Goal: Task Accomplishment & Management: Manage account settings

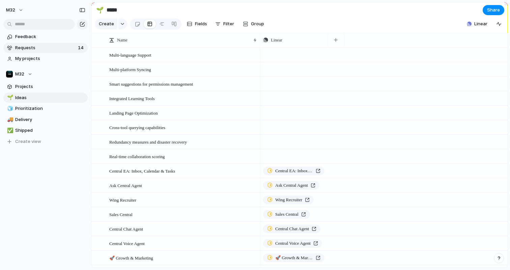
click at [31, 51] on span "Requests" at bounding box center [45, 47] width 61 height 7
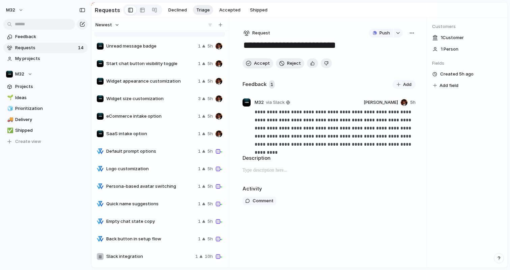
scroll to position [13, 0]
click at [66, 191] on div "Feedback Requests 14 My projects M32 Projects 🌱 Ideas 🧊 Prioritization 🚚 Delive…" at bounding box center [45, 100] width 91 height 201
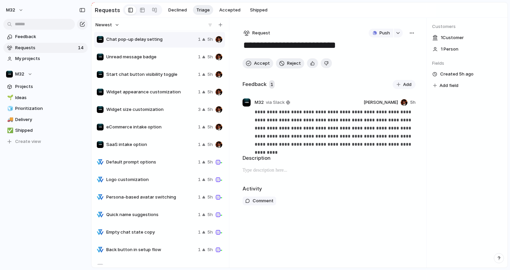
scroll to position [0, 0]
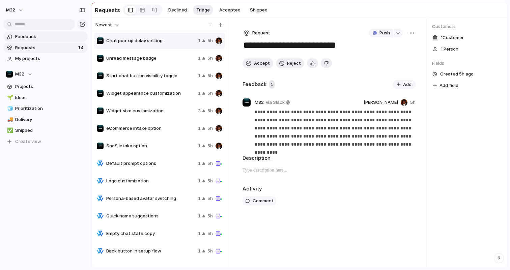
click at [37, 35] on span "Feedback" at bounding box center [50, 36] width 70 height 7
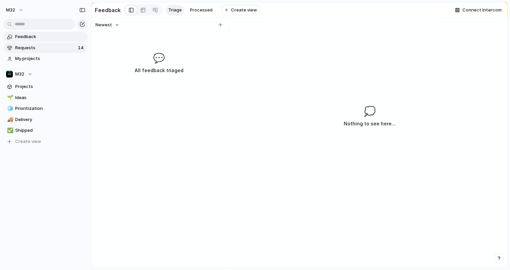
click at [43, 51] on span "Requests" at bounding box center [45, 47] width 61 height 7
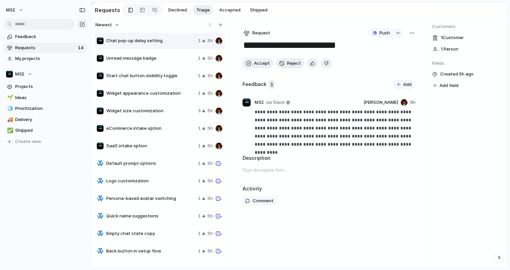
click at [142, 149] on span "SaaS intake option" at bounding box center [150, 146] width 89 height 7
type textarea "**********"
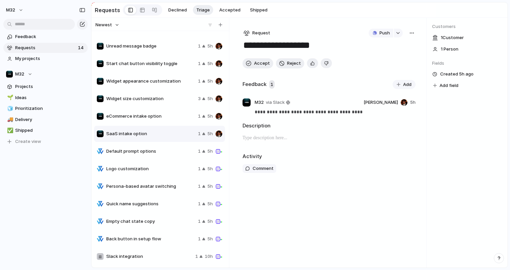
scroll to position [13, 0]
click at [180, 13] on button "Declined" at bounding box center [177, 10] width 25 height 10
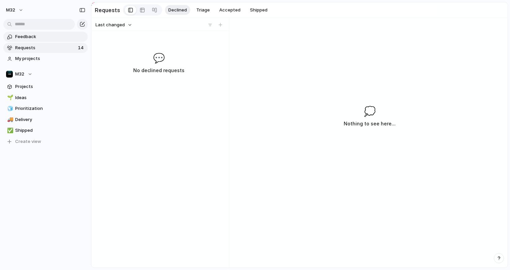
click at [32, 40] on span "Feedback" at bounding box center [50, 36] width 70 height 7
click at [35, 56] on span "My projects" at bounding box center [50, 58] width 70 height 7
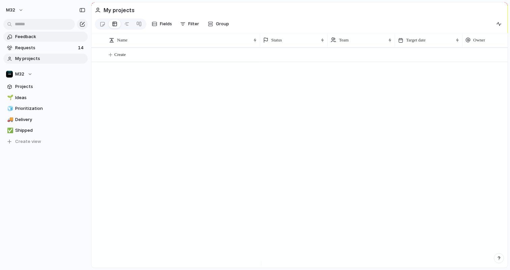
click at [44, 39] on span "Feedback" at bounding box center [50, 36] width 70 height 7
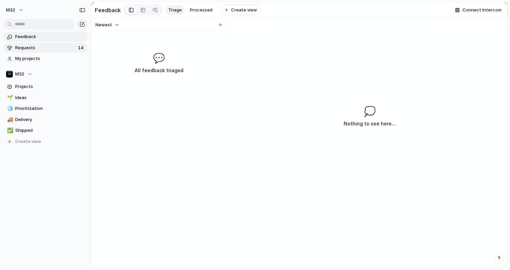
click at [47, 48] on span "Requests" at bounding box center [45, 47] width 61 height 7
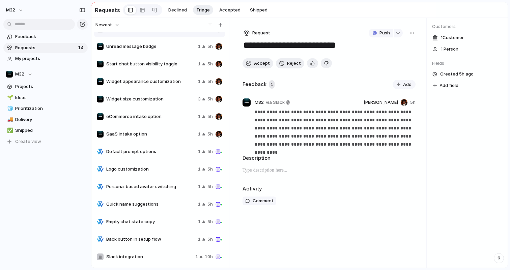
scroll to position [13, 0]
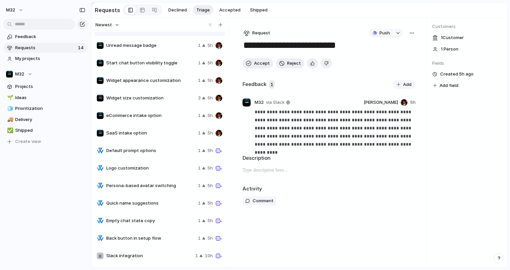
click at [149, 151] on span "Default prompt options" at bounding box center [150, 150] width 89 height 7
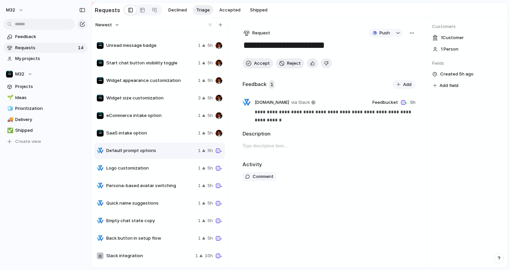
click at [151, 168] on span "Logo customization" at bounding box center [150, 168] width 89 height 7
type textarea "**********"
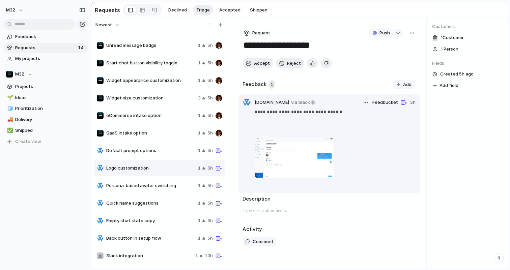
click at [275, 156] on div at bounding box center [293, 157] width 79 height 48
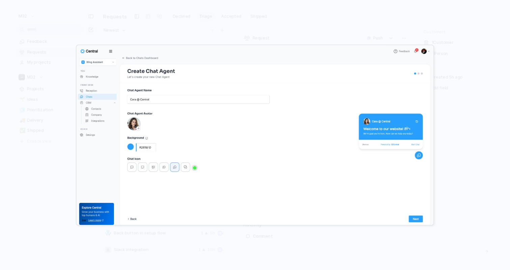
click at [467, 45] on div at bounding box center [255, 135] width 510 height 270
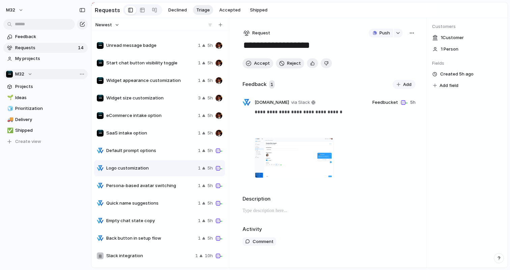
click at [23, 75] on span "M32" at bounding box center [19, 74] width 9 height 7
click at [30, 170] on div "M32 ⚡ Growth ⚡ Product Engineering Create new team" at bounding box center [255, 135] width 510 height 270
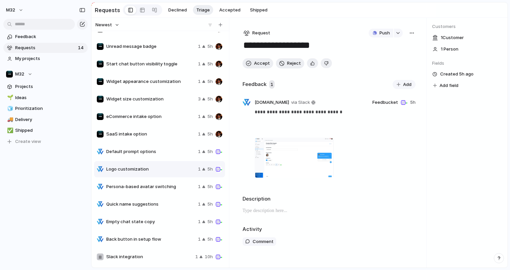
scroll to position [11, 0]
click at [26, 90] on link "Projects" at bounding box center [45, 87] width 84 height 10
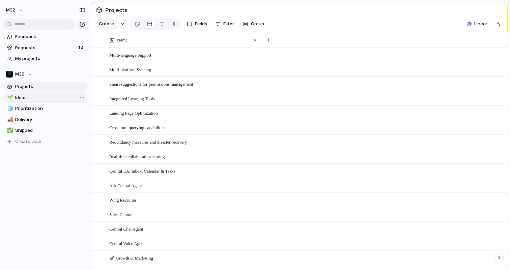
click at [24, 102] on link "🌱 Ideas" at bounding box center [45, 98] width 84 height 10
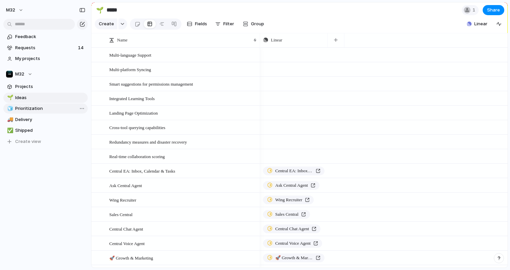
click at [31, 111] on span "Prioritization" at bounding box center [50, 108] width 70 height 7
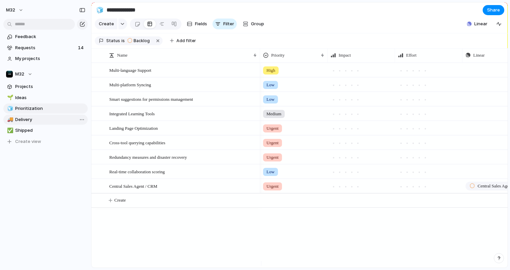
click at [28, 122] on span "Delivery" at bounding box center [50, 119] width 70 height 7
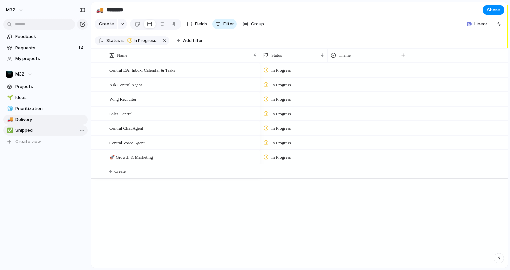
click at [30, 127] on span "Shipped" at bounding box center [50, 130] width 70 height 7
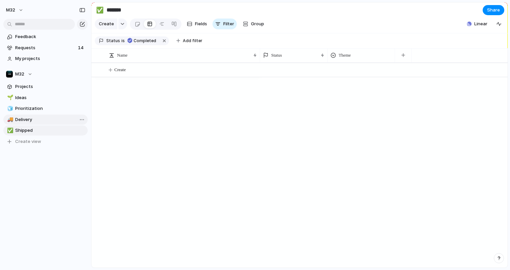
click at [30, 120] on span "Delivery" at bounding box center [50, 119] width 70 height 7
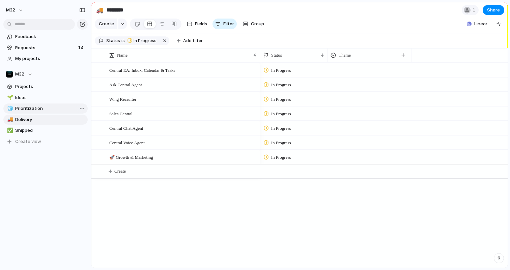
click at [32, 109] on span "Prioritization" at bounding box center [50, 108] width 70 height 7
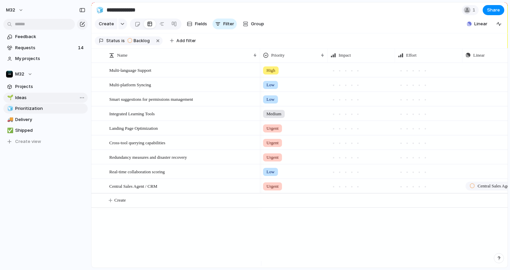
click at [30, 99] on span "Ideas" at bounding box center [50, 97] width 70 height 7
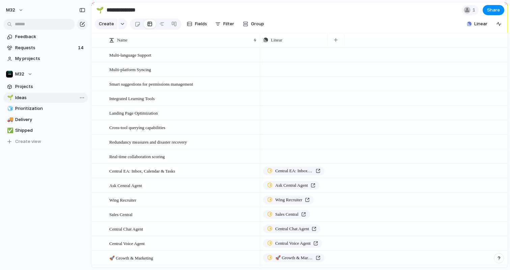
type input "*****"
click at [51, 85] on span "Projects" at bounding box center [50, 86] width 70 height 7
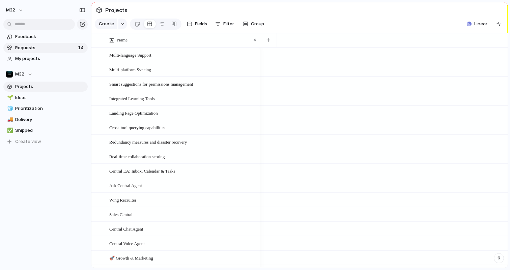
click at [53, 51] on link "Requests 14" at bounding box center [45, 48] width 84 height 10
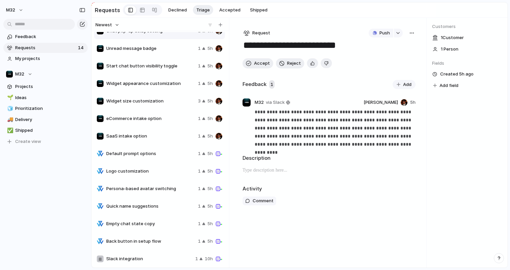
scroll to position [13, 0]
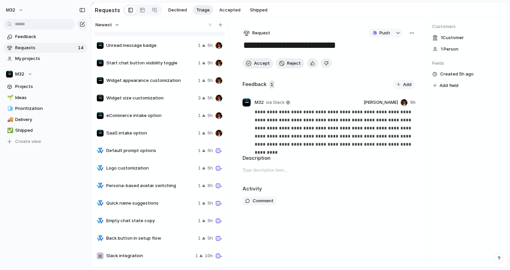
click at [141, 152] on span "Default prompt options" at bounding box center [150, 150] width 89 height 7
type textarea "**********"
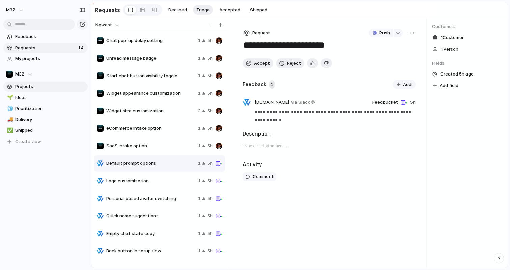
click at [42, 90] on link "Projects" at bounding box center [45, 87] width 84 height 10
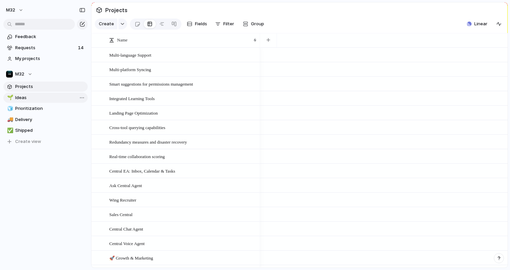
click at [43, 102] on link "🌱 Ideas" at bounding box center [45, 98] width 84 height 10
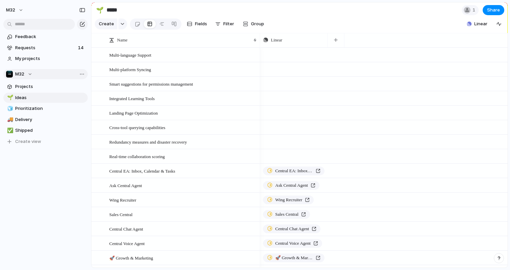
click at [28, 74] on div "M32" at bounding box center [19, 74] width 26 height 7
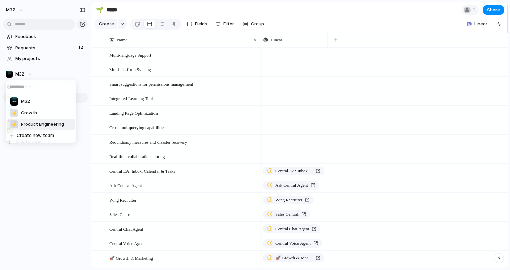
click at [35, 121] on span "Product Engineering" at bounding box center [42, 124] width 43 height 7
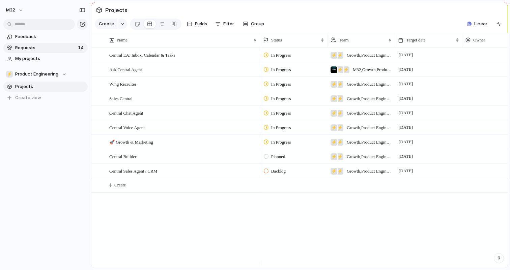
click at [59, 51] on span "Requests" at bounding box center [45, 47] width 61 height 7
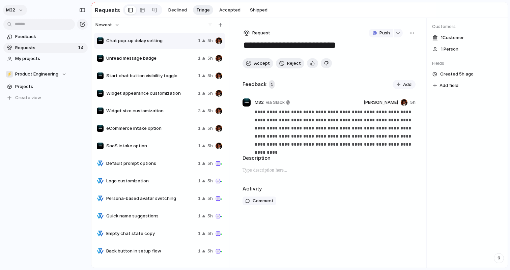
click at [10, 12] on span "m32" at bounding box center [10, 10] width 9 height 7
click at [36, 26] on li "Settings" at bounding box center [33, 25] width 56 height 11
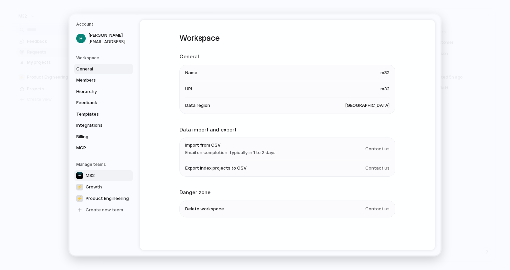
click at [100, 171] on link "M32" at bounding box center [103, 175] width 59 height 11
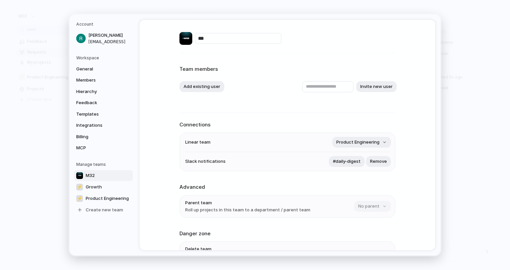
scroll to position [45, 0]
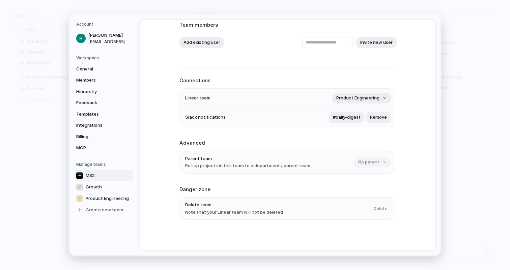
click at [102, 172] on link "M32" at bounding box center [103, 175] width 59 height 11
click at [89, 69] on span "General" at bounding box center [97, 69] width 43 height 7
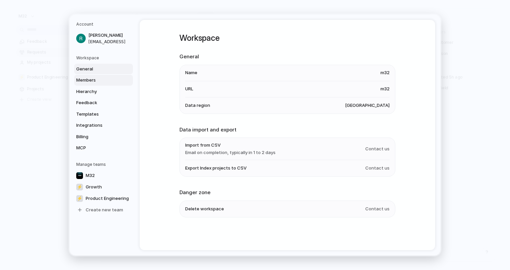
click at [89, 79] on span "Members" at bounding box center [97, 80] width 43 height 7
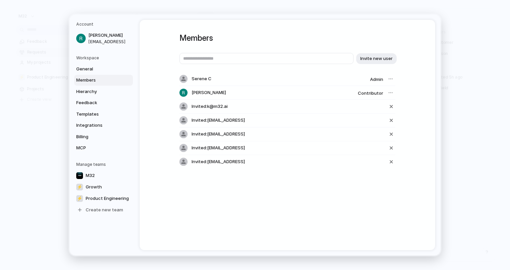
click at [388, 92] on div at bounding box center [389, 92] width 9 height 9
click at [390, 93] on div at bounding box center [389, 92] width 9 height 9
click at [377, 59] on span "Invite new user" at bounding box center [376, 58] width 32 height 7
click at [289, 56] on input "text" at bounding box center [266, 58] width 174 height 11
click at [261, 199] on div "Members Invite new user Serene C Admin [PERSON_NAME] Contributor Invited: k@m32…" at bounding box center [287, 135] width 295 height 230
